Goal: Task Accomplishment & Management: Use online tool/utility

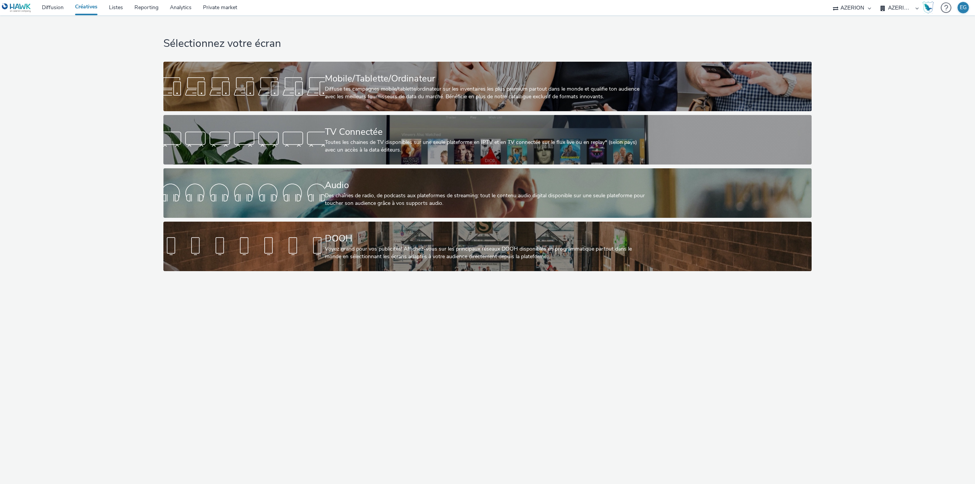
select select "79162ed7-0017-4339-93b0-3399b708648f"
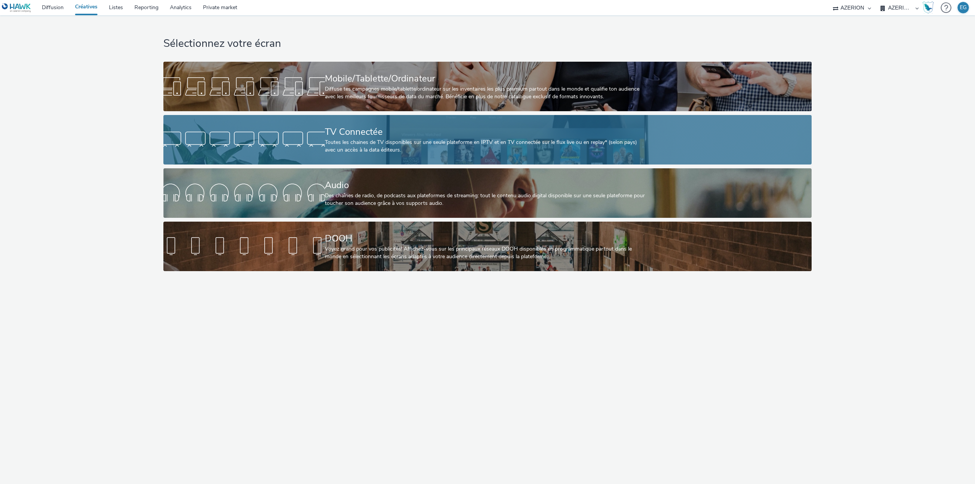
click at [320, 149] on div at bounding box center [243, 140] width 161 height 24
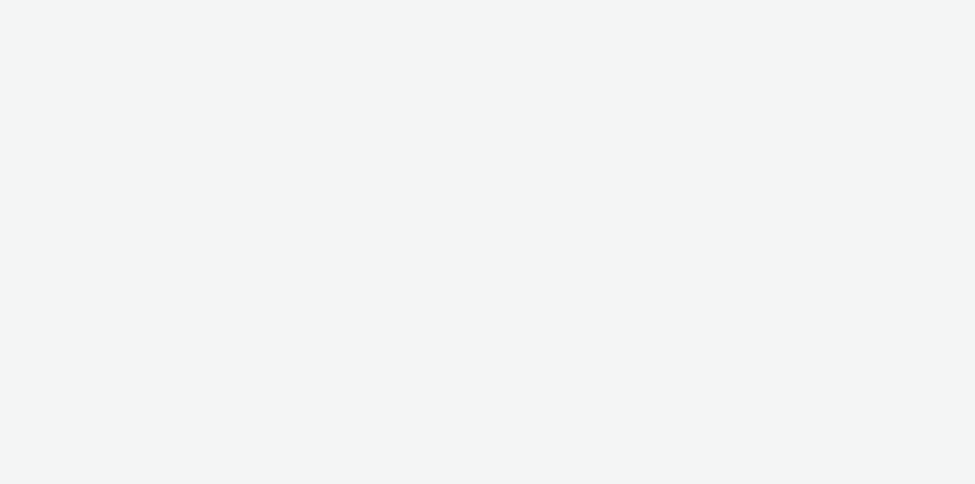
select select "79162ed7-0017-4339-93b0-3399b708648f"
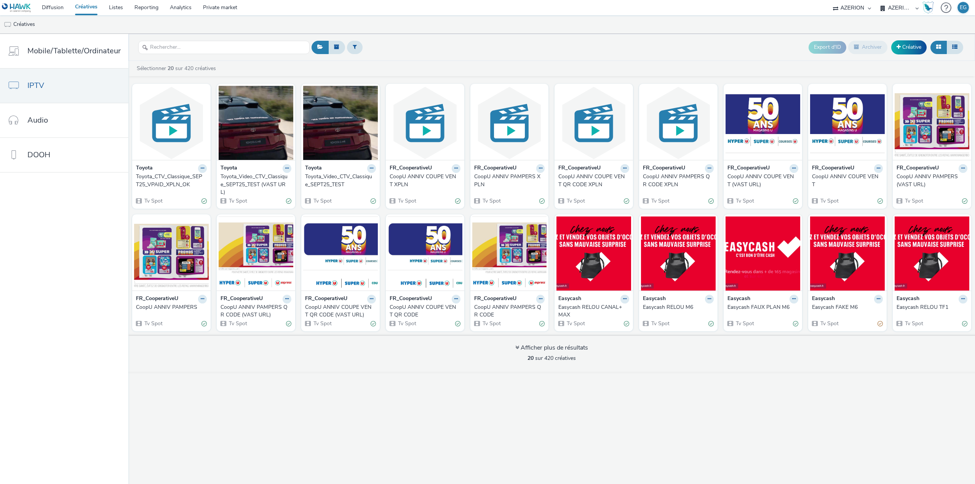
click at [383, 391] on div "Export d'ID Archiver Créative Sélectionner 20 sur 420 créatives Toyota Toyota_C…" at bounding box center [551, 259] width 847 height 450
click at [908, 48] on link "Créative" at bounding box center [908, 47] width 35 height 14
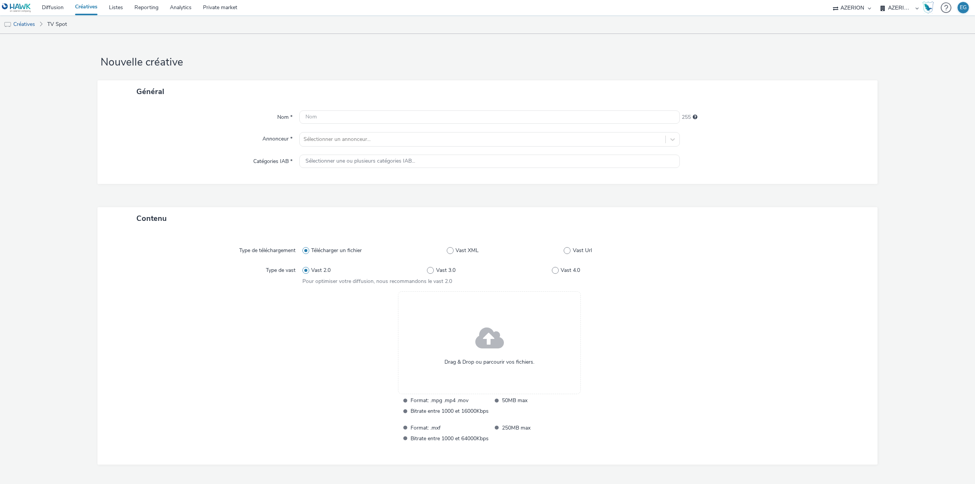
click at [485, 314] on div "Drag & Drop ou parcourir vos fichiers." at bounding box center [489, 342] width 183 height 103
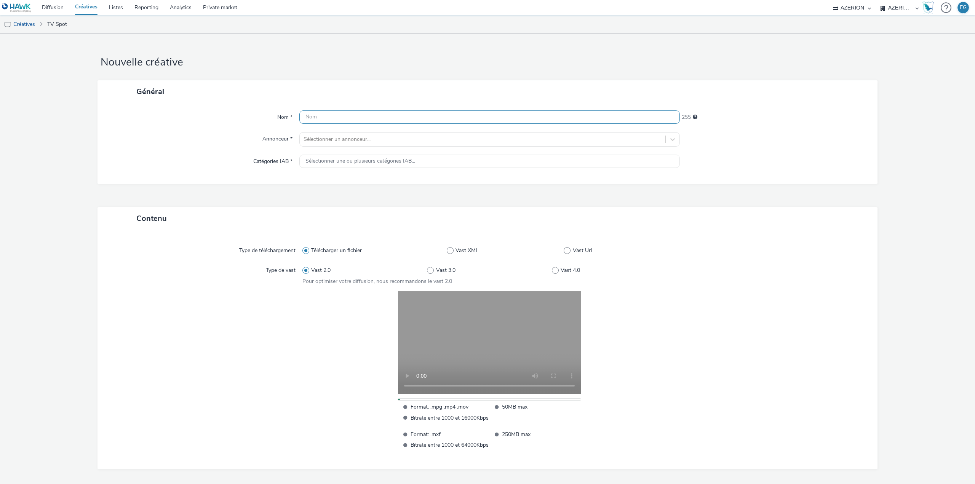
click at [327, 116] on input "text" at bounding box center [489, 116] width 380 height 13
type input "p"
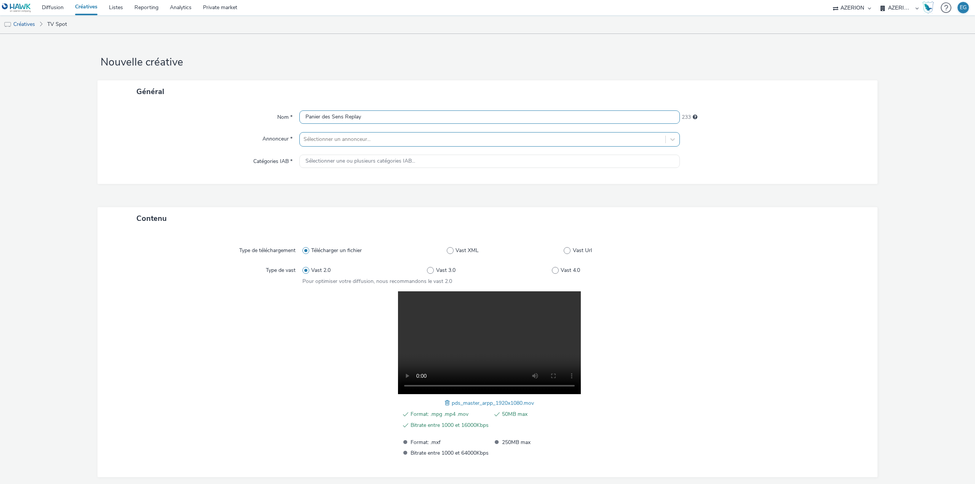
type input "Panier des Sens Replay"
click at [304, 137] on div at bounding box center [483, 139] width 358 height 9
type input "pan"
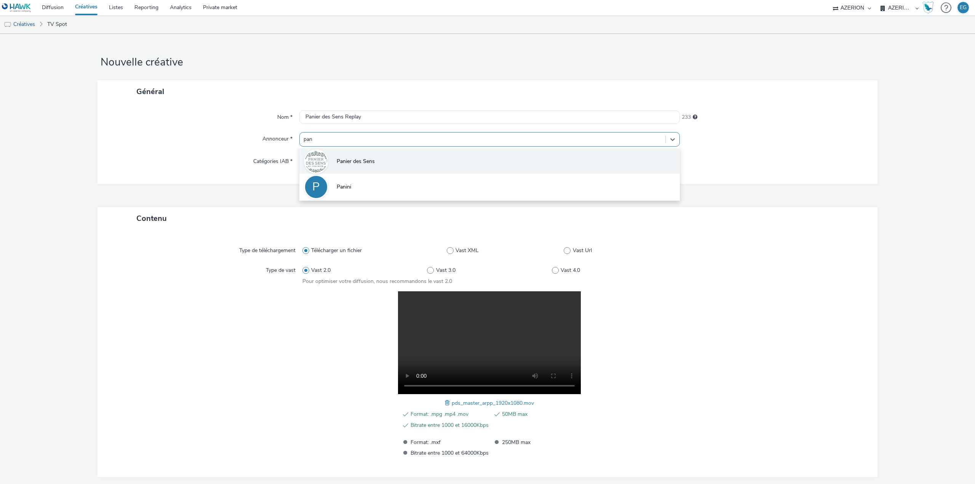
click at [347, 160] on span "Panier des Sens" at bounding box center [356, 162] width 38 height 8
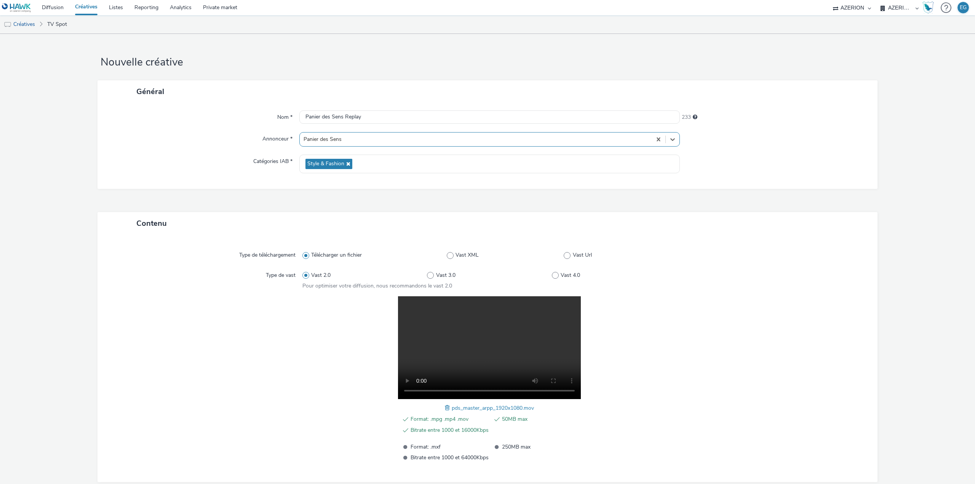
click at [177, 181] on div "Nom * Panier des Sens Replay 233 Annonceur * option Panier des Sens, selected. …" at bounding box center [487, 146] width 780 height 86
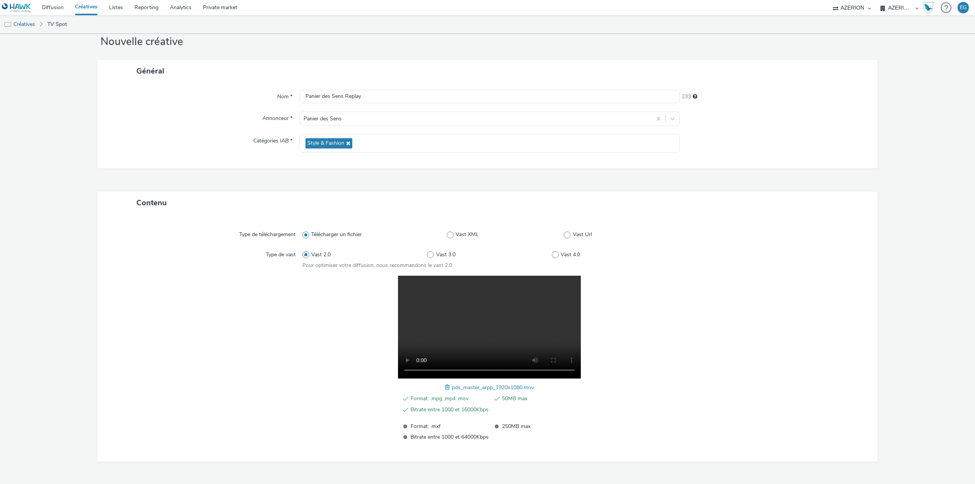
scroll to position [41, 0]
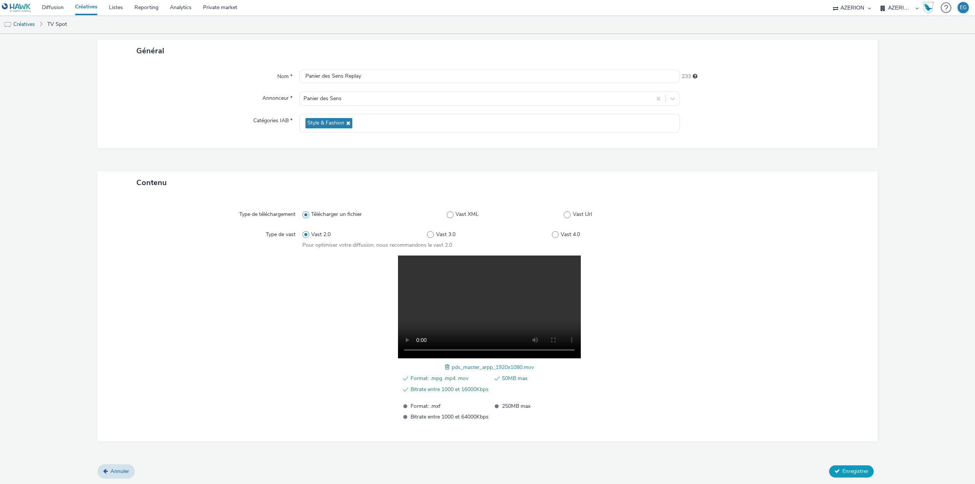
click at [842, 471] on span "Enregistrer" at bounding box center [855, 471] width 26 height 7
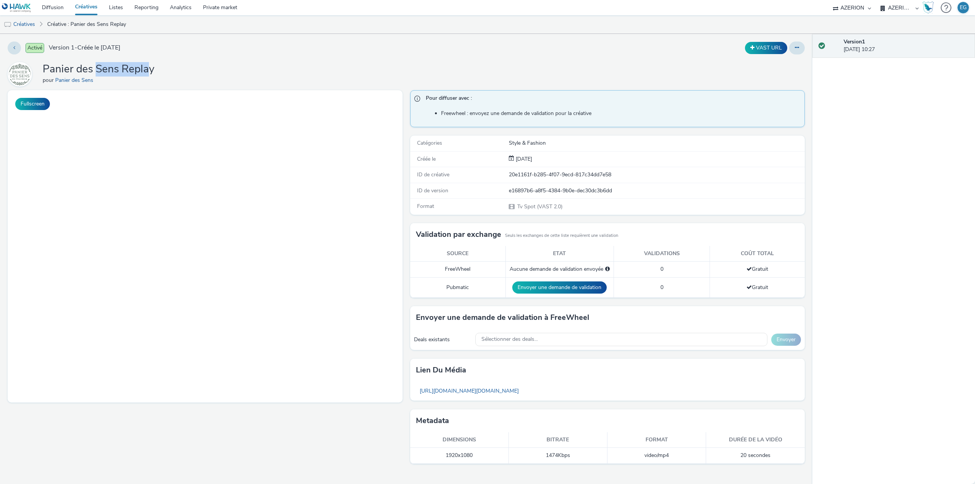
drag, startPoint x: 95, startPoint y: 68, endPoint x: 189, endPoint y: 69, distance: 93.7
click at [189, 69] on div "Panier des Sens Replay pour Panier des Sens" at bounding box center [406, 74] width 797 height 24
click at [190, 69] on div "Panier des Sens Replay pour Panier des Sens" at bounding box center [406, 74] width 797 height 24
drag, startPoint x: 190, startPoint y: 74, endPoint x: 59, endPoint y: 68, distance: 131.9
click at [60, 68] on div "Panier des Sens Replay pour Panier des Sens" at bounding box center [406, 74] width 797 height 24
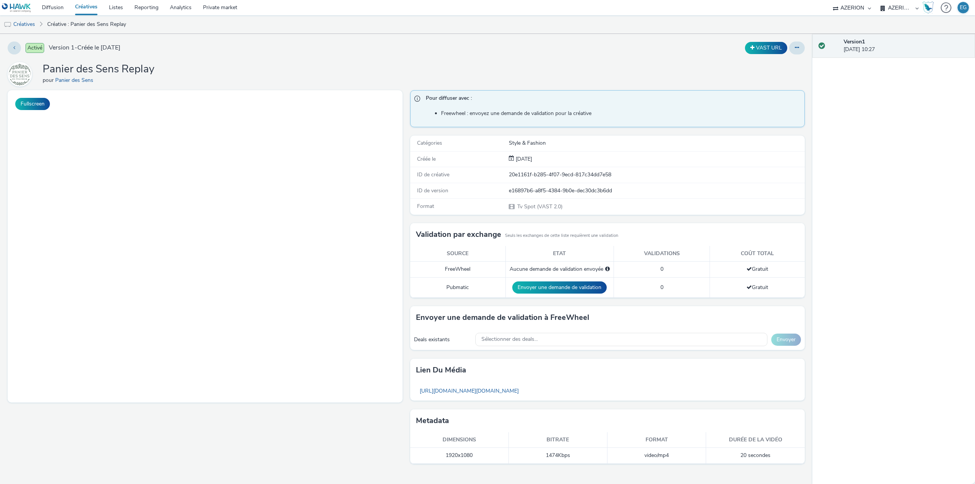
drag, startPoint x: 52, startPoint y: 68, endPoint x: 46, endPoint y: 68, distance: 5.7
click at [51, 68] on h1 "Panier des Sens Replay" at bounding box center [99, 69] width 112 height 14
drag, startPoint x: 45, startPoint y: 68, endPoint x: 148, endPoint y: 69, distance: 103.6
click at [147, 69] on h1 "Panier des Sens Replay" at bounding box center [99, 69] width 112 height 14
click at [149, 69] on h1 "Panier des Sens Replay" at bounding box center [99, 69] width 112 height 14
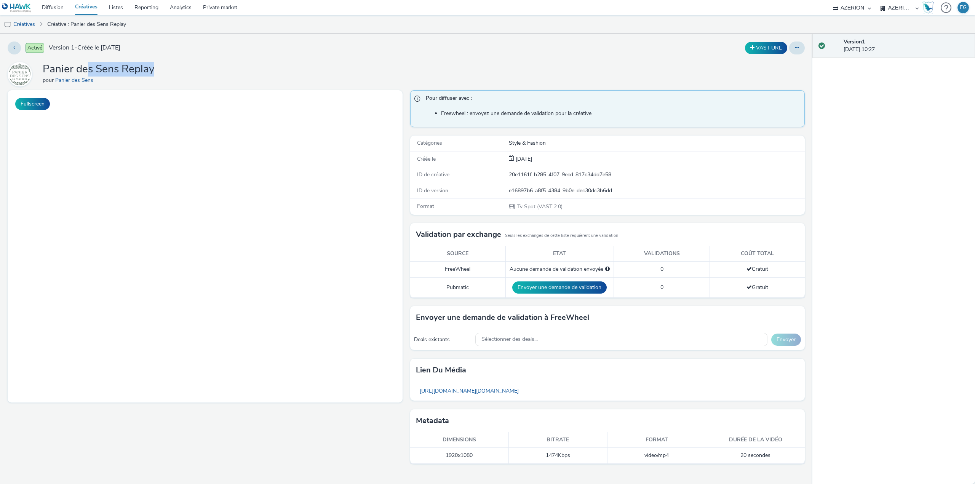
drag, startPoint x: 159, startPoint y: 70, endPoint x: 66, endPoint y: 70, distance: 92.9
click at [67, 70] on div "Panier des Sens Replay pour Panier des Sens" at bounding box center [406, 74] width 797 height 24
click at [66, 70] on h1 "Panier des Sens Replay" at bounding box center [99, 69] width 112 height 14
drag, startPoint x: 47, startPoint y: 70, endPoint x: 184, endPoint y: 71, distance: 137.1
click at [184, 71] on div "Panier des Sens Replay pour Panier des Sens" at bounding box center [406, 74] width 797 height 24
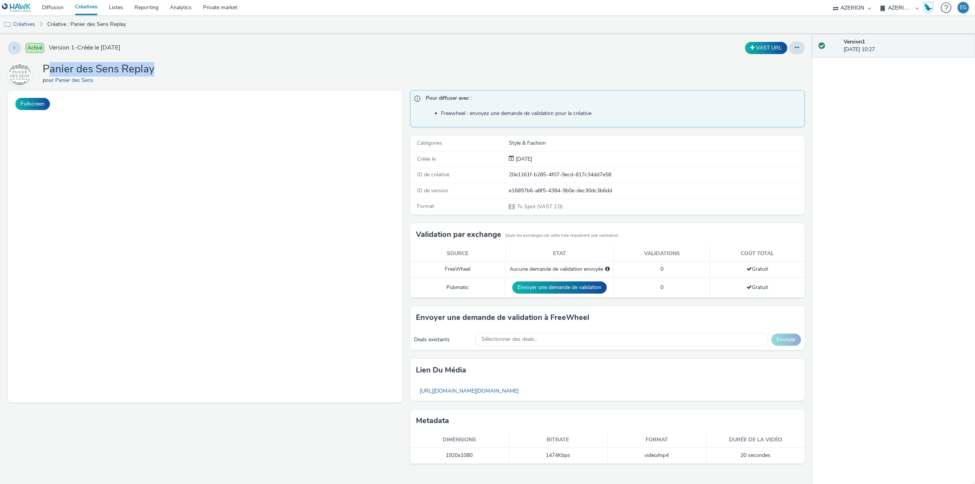
click at [184, 71] on div "Panier des Sens Replay pour Panier des Sens" at bounding box center [406, 74] width 797 height 24
drag, startPoint x: 162, startPoint y: 71, endPoint x: 84, endPoint y: 70, distance: 77.7
click at [84, 70] on div "Panier des Sens Replay pour Panier des Sens" at bounding box center [406, 74] width 797 height 24
click at [84, 70] on h1 "Panier des Sens Replay" at bounding box center [99, 69] width 112 height 14
drag, startPoint x: 72, startPoint y: 70, endPoint x: 176, endPoint y: 69, distance: 104.4
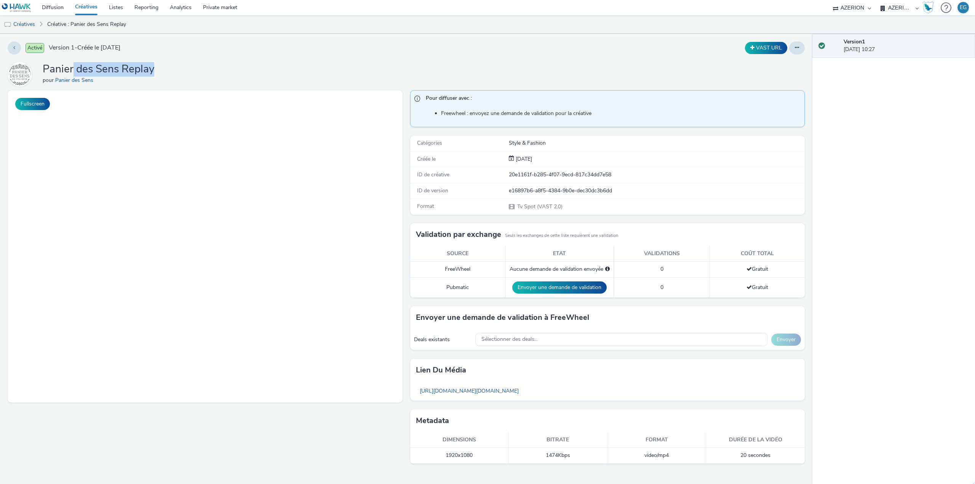
click at [177, 69] on div "Panier des Sens Replay pour Panier des Sens" at bounding box center [406, 74] width 797 height 24
click at [301, 73] on div "Panier des Sens Replay pour Panier des Sens" at bounding box center [406, 74] width 797 height 24
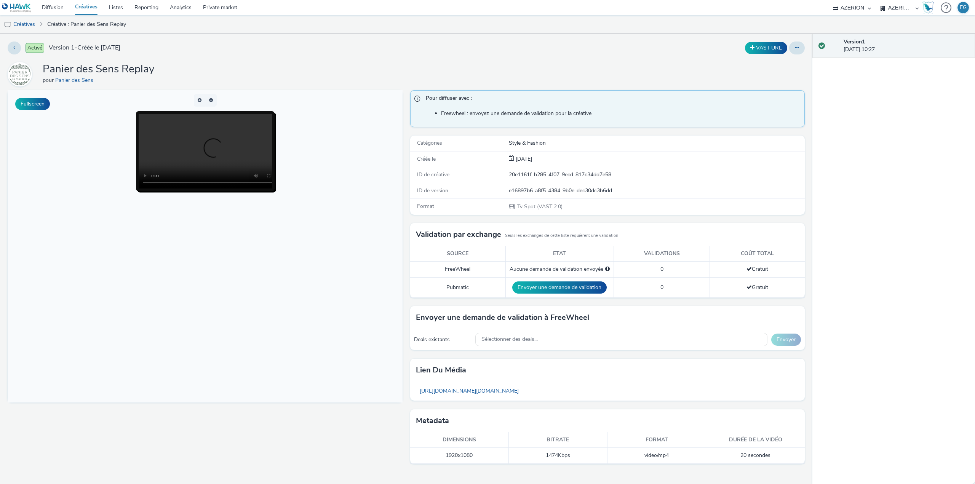
click at [302, 80] on div "Panier des Sens Replay pour Panier des Sens" at bounding box center [406, 74] width 797 height 24
click at [522, 394] on link "[URL][DOMAIN_NAME][DOMAIN_NAME]" at bounding box center [469, 390] width 107 height 15
click at [85, 5] on link "Créatives" at bounding box center [86, 7] width 34 height 15
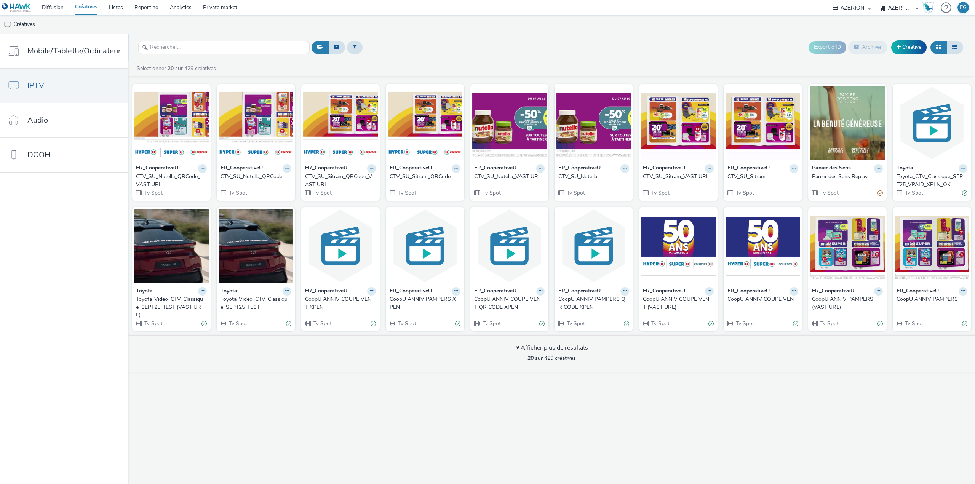
click at [416, 179] on div "CTV_SU_Sitram_QRCode" at bounding box center [424, 177] width 68 height 8
click at [338, 175] on div "CTV_SU_Sitram_QRCode_VAST URL" at bounding box center [339, 181] width 68 height 16
click at [150, 182] on div "CTV_SU_Nutella_QRCode_VAST URL" at bounding box center [170, 181] width 68 height 16
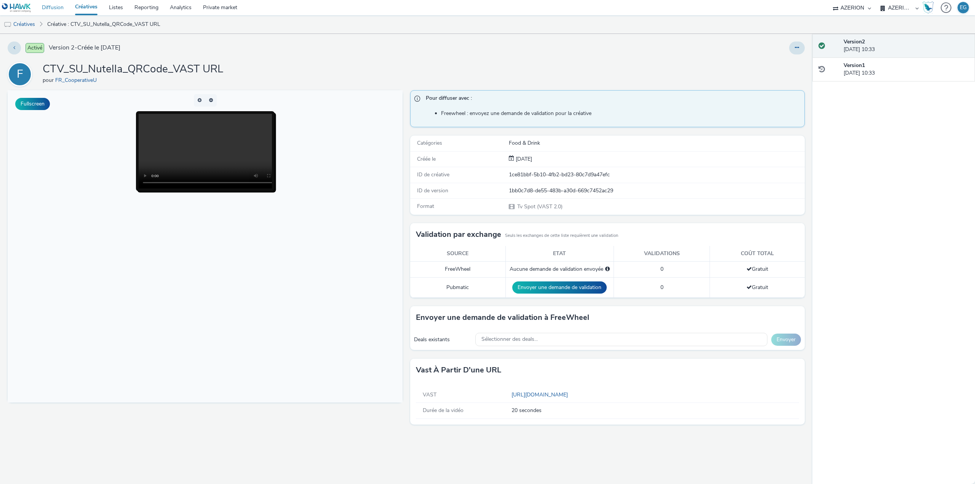
click at [46, 8] on link "Diffusion" at bounding box center [52, 7] width 33 height 15
